Goal: Task Accomplishment & Management: Manage account settings

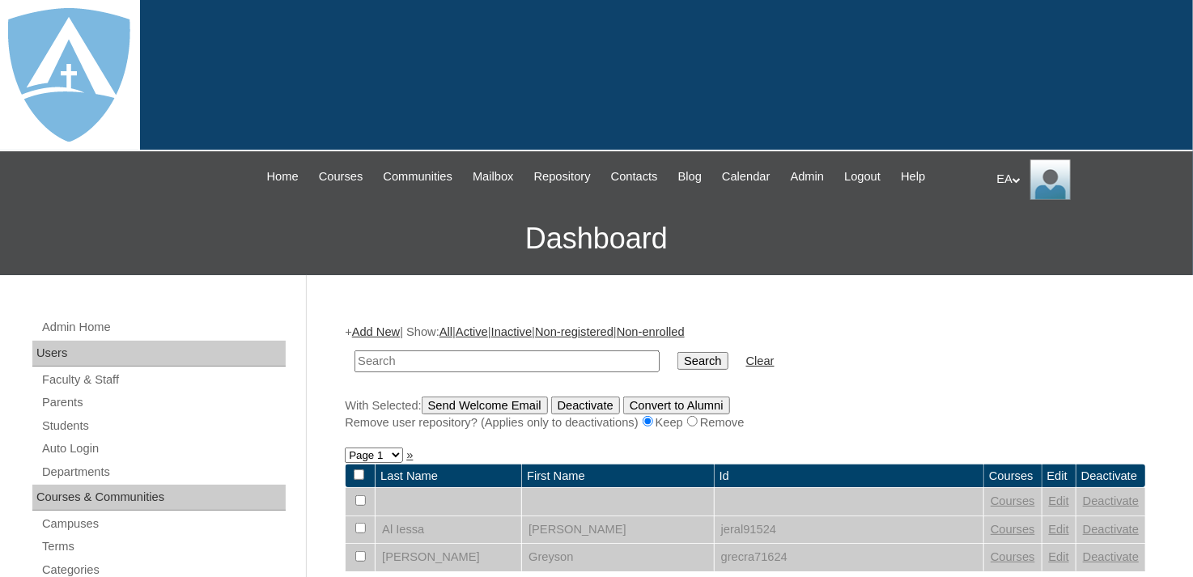
click at [554, 360] on input "text" at bounding box center [507, 362] width 305 height 22
click at [72, 401] on link "Parents" at bounding box center [162, 403] width 245 height 20
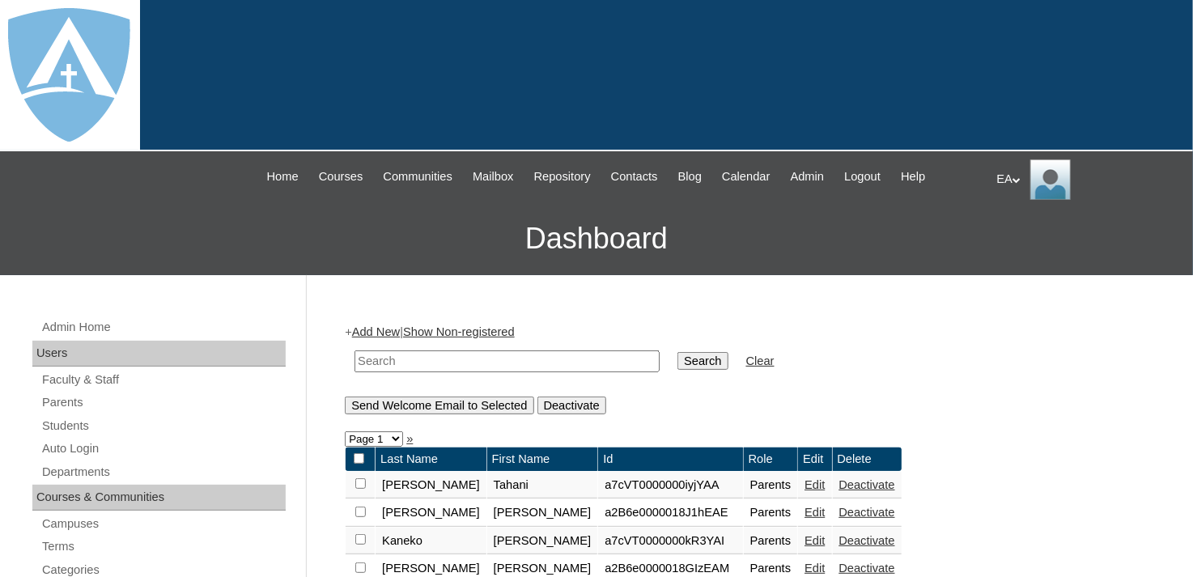
click at [386, 363] on input "text" at bounding box center [507, 362] width 305 height 22
type input "[PERSON_NAME]"
click at [678, 364] on input "Search" at bounding box center [703, 361] width 50 height 18
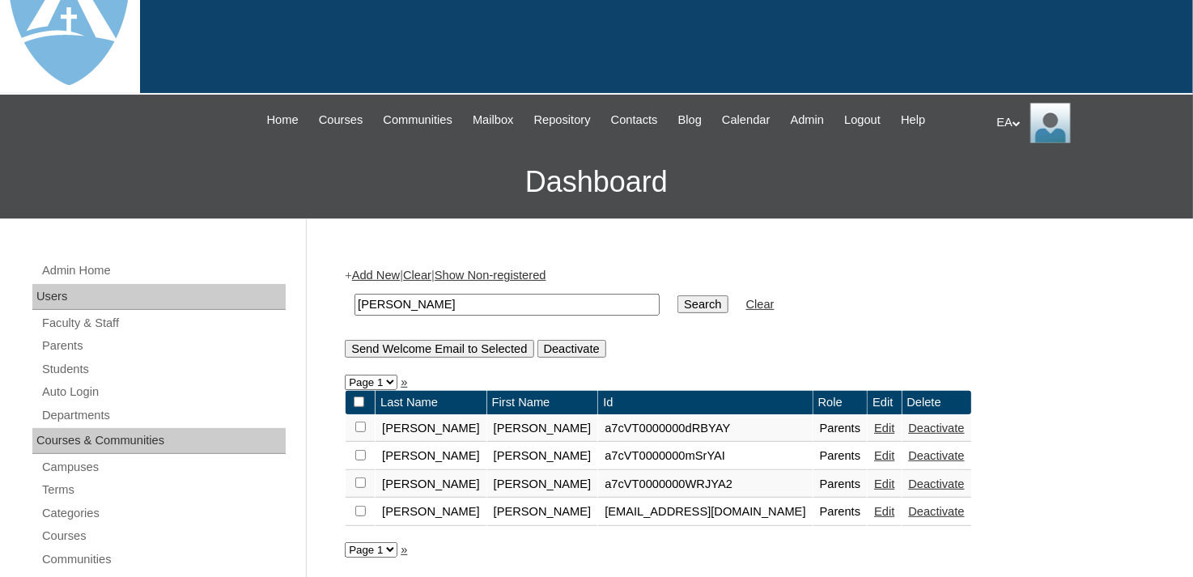
scroll to position [81, 0]
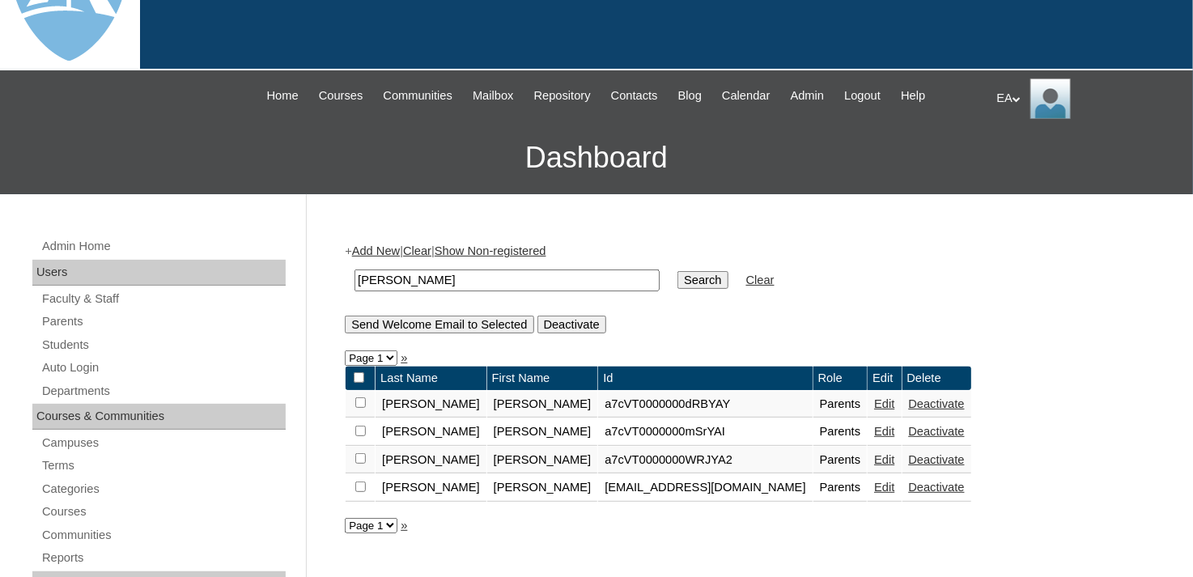
click at [874, 458] on link "Edit" at bounding box center [884, 459] width 20 height 13
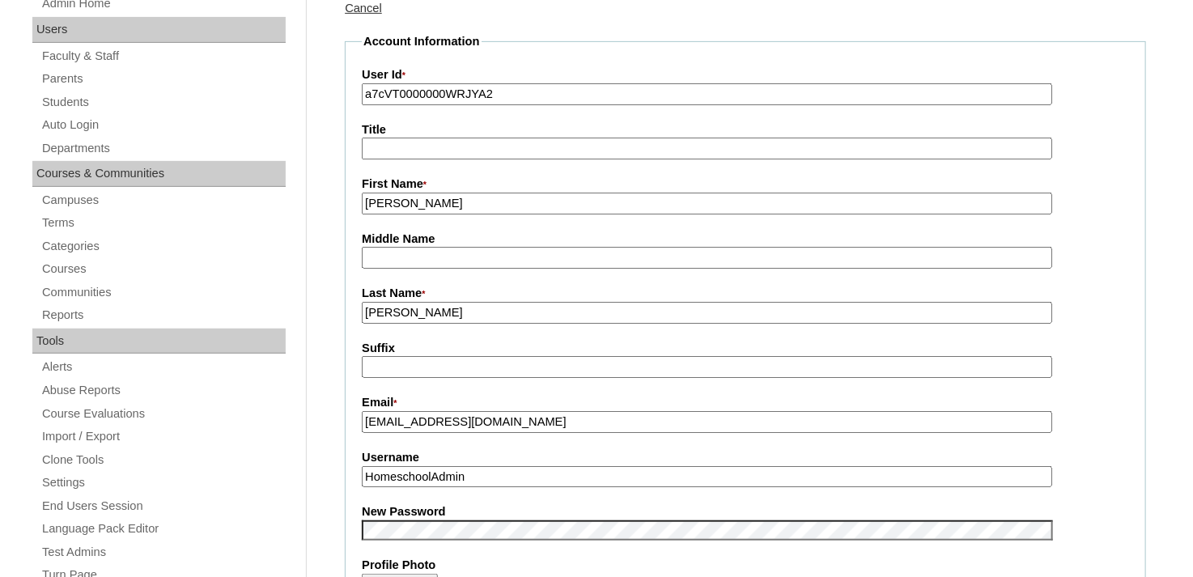
scroll to position [486, 0]
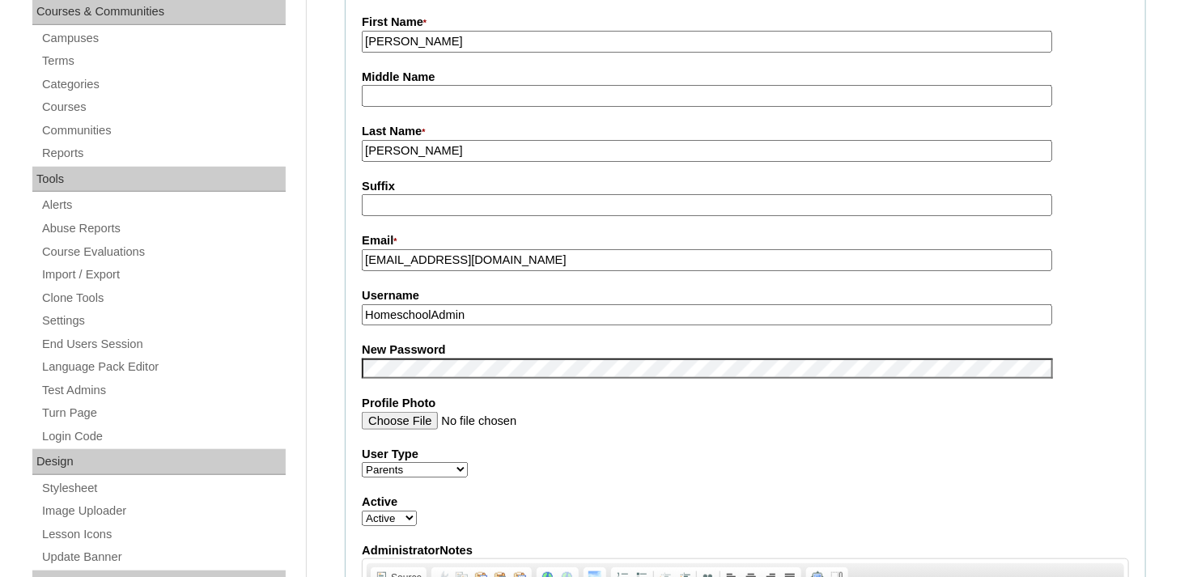
drag, startPoint x: 533, startPoint y: 259, endPoint x: 346, endPoint y: 265, distance: 187.1
click at [346, 265] on fieldset "Account Information User Id * a7cVT0000000WRJYA2 Title First Name * [PERSON_NAM…" at bounding box center [746, 355] width 802 height 968
drag, startPoint x: 502, startPoint y: 317, endPoint x: 279, endPoint y: 331, distance: 223.9
paste input "[EMAIL_ADDRESS][DOMAIN_NAME]"
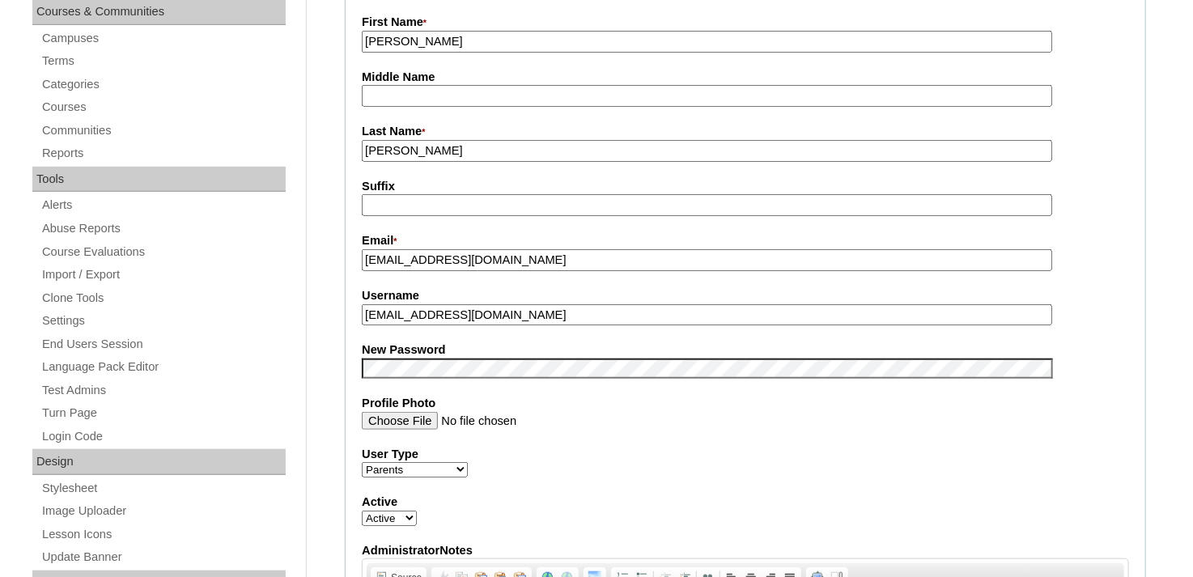
type input "[EMAIL_ADDRESS][DOMAIN_NAME]"
click at [1097, 331] on fieldset "Account Information User Id * a7cVT0000000WRJYA2 Title First Name * [PERSON_NAM…" at bounding box center [746, 355] width 802 height 968
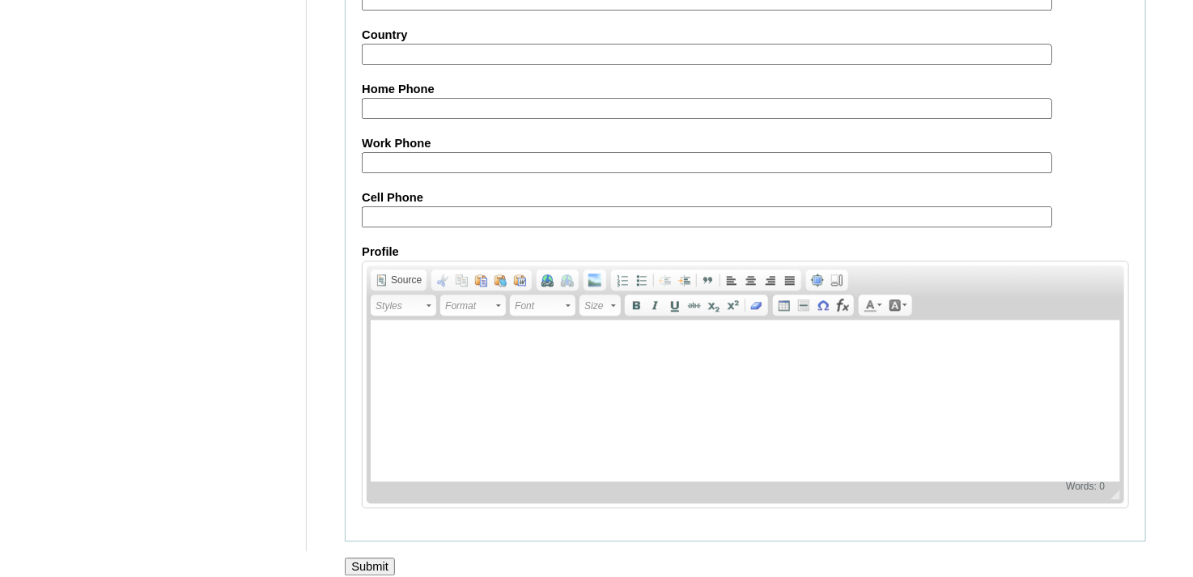
scroll to position [1620, 0]
click at [369, 557] on input "Submit" at bounding box center [370, 566] width 50 height 18
